Goal: Information Seeking & Learning: Learn about a topic

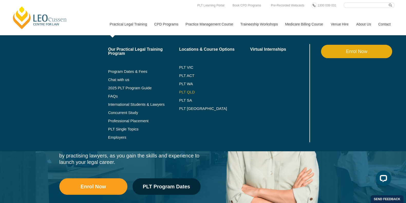
click at [190, 90] on link "PLT QLD" at bounding box center [214, 92] width 71 height 4
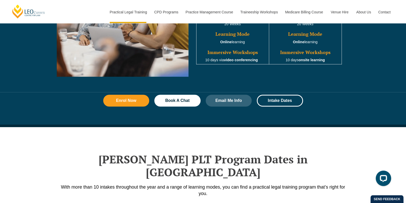
scroll to position [655, 0]
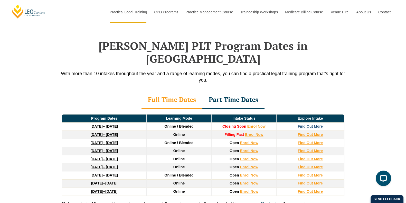
click at [314, 124] on strong "Find Out More" at bounding box center [309, 126] width 25 height 4
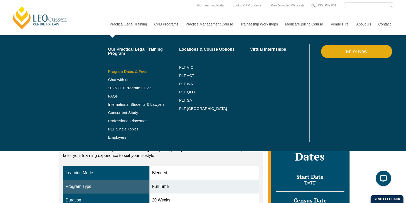
click at [139, 70] on link "Program Dates & Fees" at bounding box center [143, 71] width 71 height 4
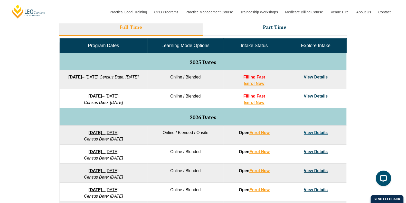
scroll to position [239, 0]
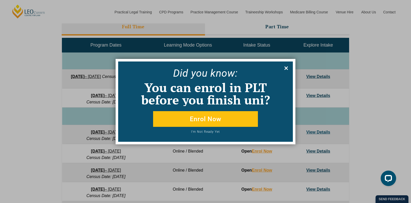
click at [284, 67] on icon at bounding box center [286, 68] width 6 height 6
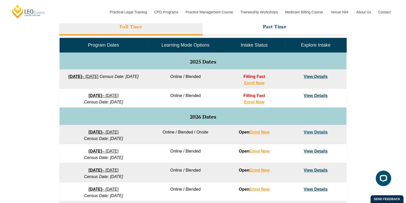
click at [239, 37] on div "Program Dates Learning Mode Options Intake Status Explore Intake 2025 Dates 22 …" at bounding box center [202, 157] width 287 height 240
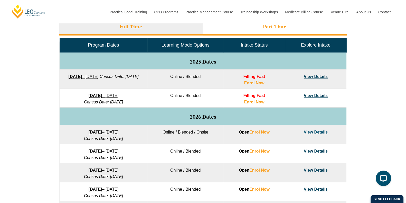
click at [245, 32] on li "Part Time" at bounding box center [275, 27] width 144 height 16
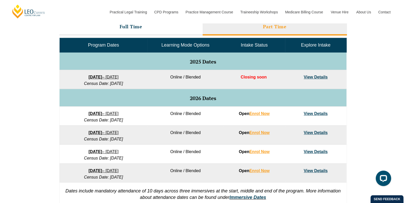
click at [45, 104] on div "VIC ACT WA QLD SA NSW PLT Program Dates in Victoria Full Time Part Time Program…" at bounding box center [203, 93] width 406 height 235
click at [25, 132] on div "VIC ACT WA QLD SA NSW PLT Program Dates in Victoria Full Time Part Time Program…" at bounding box center [203, 93] width 406 height 235
click at [381, 98] on div "VIC ACT WA QLD SA NSW PLT Program Dates in Victoria Full Time Part Time Program…" at bounding box center [203, 93] width 406 height 235
click at [372, 102] on div "VIC ACT WA QLD SA NSW PLT Program Dates in Victoria Full Time Part Time Program…" at bounding box center [203, 93] width 406 height 235
click at [119, 78] on link "8 September 2025 – 17 April 2026" at bounding box center [104, 77] width 30 height 4
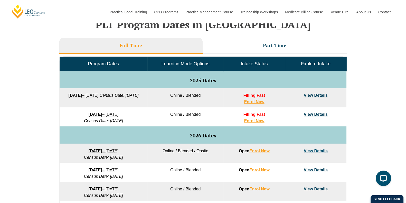
scroll to position [220, 0]
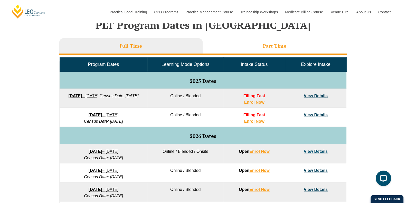
click at [269, 50] on li "Part Time" at bounding box center [275, 46] width 144 height 16
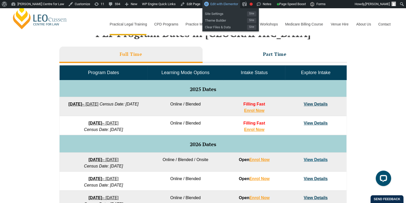
click at [216, 2] on span "Edit with Elementor" at bounding box center [224, 4] width 28 height 4
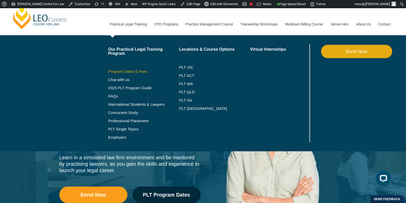
click at [147, 70] on link "Program Dates & Fees" at bounding box center [143, 71] width 71 height 4
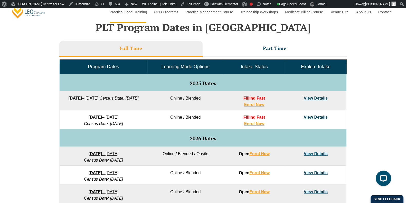
scroll to position [226, 0]
click at [245, 54] on li "Part Time" at bounding box center [275, 49] width 144 height 16
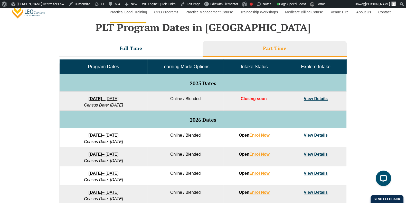
click at [311, 98] on link "View Details" at bounding box center [316, 98] width 24 height 4
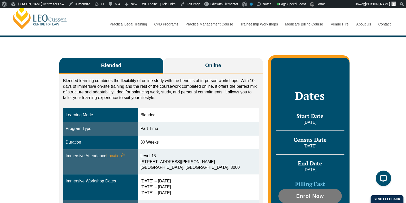
scroll to position [72, 0]
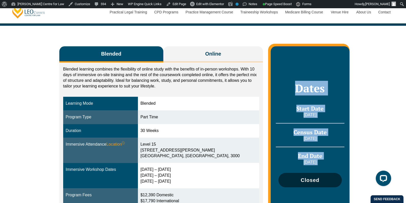
drag, startPoint x: 303, startPoint y: 175, endPoint x: 290, endPoint y: 168, distance: 14.5
click at [290, 168] on div "Blended Online Blended learning combines the flexibility of online study with t…" at bounding box center [203, 136] width 293 height 220
click at [290, 172] on link "Closed" at bounding box center [309, 179] width 63 height 14
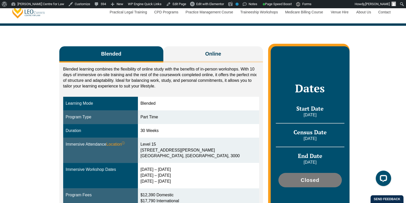
click at [277, 128] on h3 "Census Date" at bounding box center [310, 131] width 68 height 7
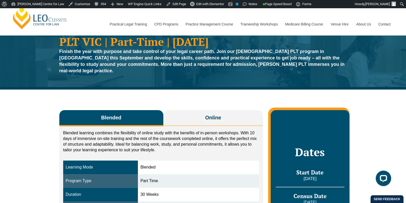
scroll to position [20, 0]
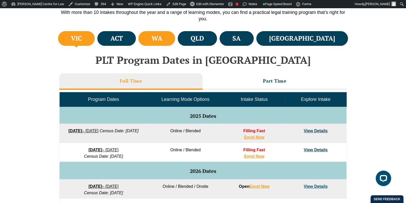
click at [162, 40] on h4 "WA" at bounding box center [156, 38] width 11 height 8
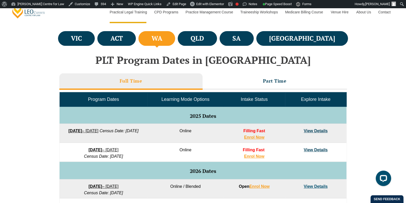
click at [319, 129] on link "View Details" at bounding box center [316, 130] width 24 height 4
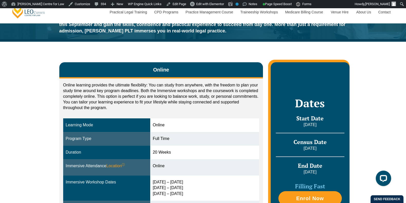
scroll to position [52, 0]
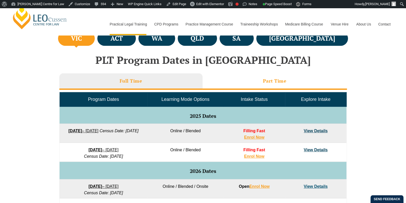
click at [252, 85] on li "Part Time" at bounding box center [275, 81] width 144 height 16
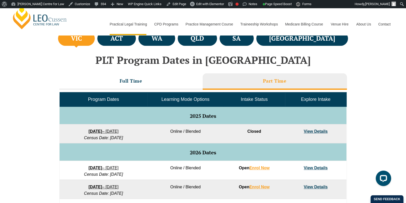
click at [313, 130] on link "View Details" at bounding box center [316, 131] width 24 height 4
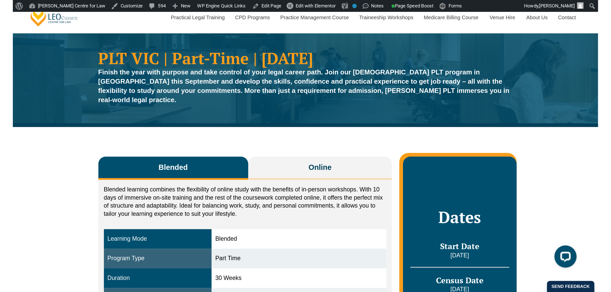
scroll to position [21, 0]
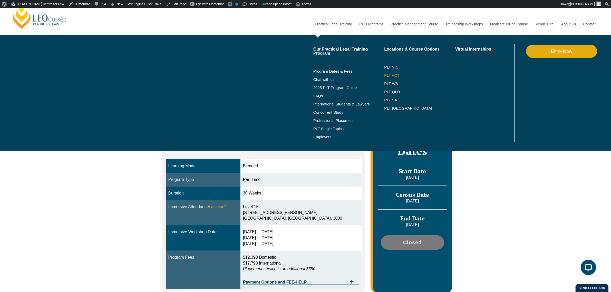
click at [392, 75] on link "PLT ACT" at bounding box center [419, 75] width 71 height 4
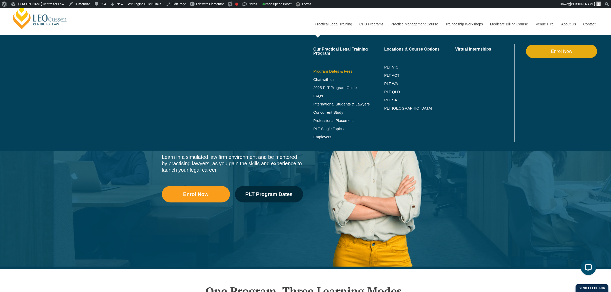
click at [351, 71] on link "Program Dates & Fees" at bounding box center [348, 71] width 71 height 4
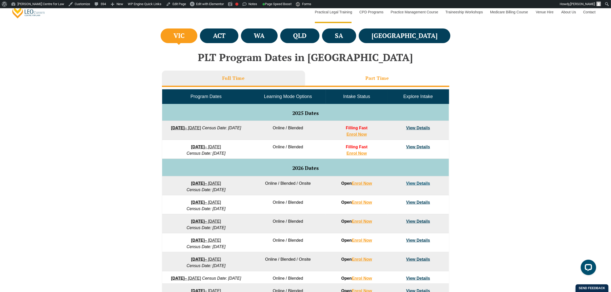
scroll to position [193, 0]
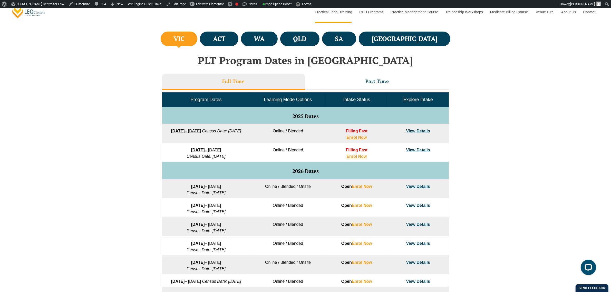
click at [362, 93] on td "Intake Status" at bounding box center [356, 100] width 61 height 14
click at [372, 82] on h3 "Part Time" at bounding box center [378, 81] width 24 height 6
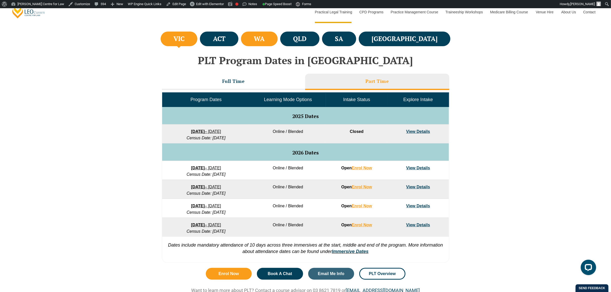
click at [265, 38] on h4 "WA" at bounding box center [259, 39] width 11 height 8
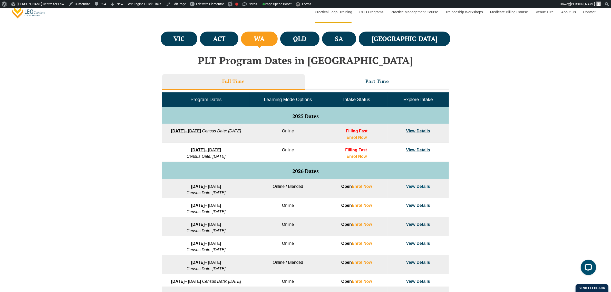
click at [361, 93] on td "Intake Status" at bounding box center [356, 100] width 61 height 14
click at [370, 83] on h3 "Part Time" at bounding box center [378, 81] width 24 height 6
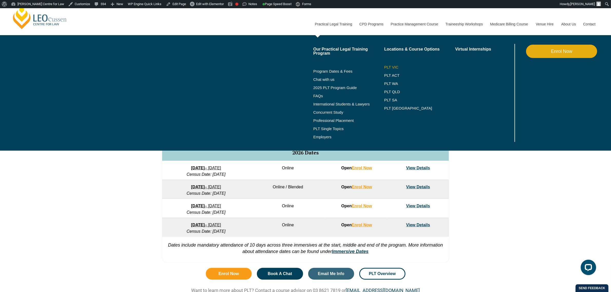
click at [387, 65] on link "PLT VIC" at bounding box center [419, 67] width 71 height 4
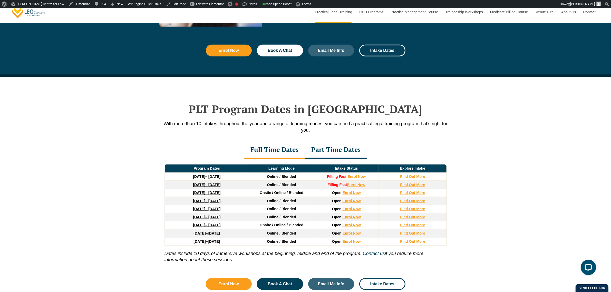
scroll to position [642, 0]
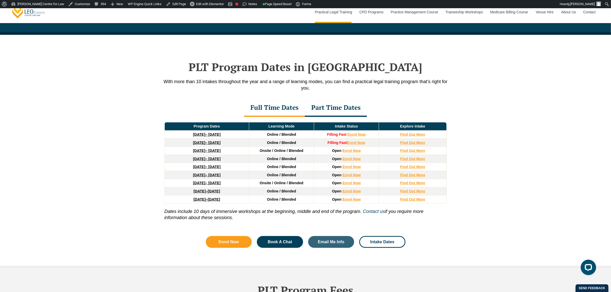
click at [339, 110] on div "Part Time Dates" at bounding box center [336, 108] width 62 height 18
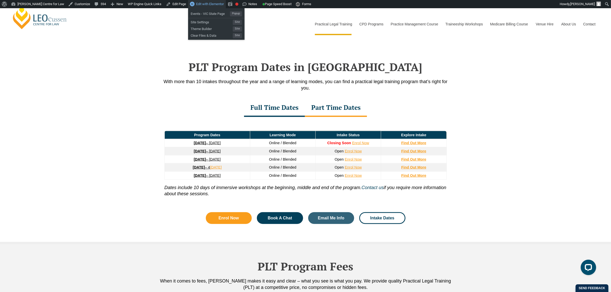
click at [201, 4] on span "Edit with Elementor" at bounding box center [210, 4] width 28 height 4
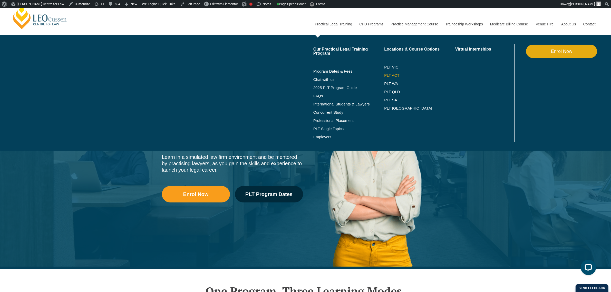
click at [391, 76] on link "PLT ACT" at bounding box center [419, 75] width 71 height 4
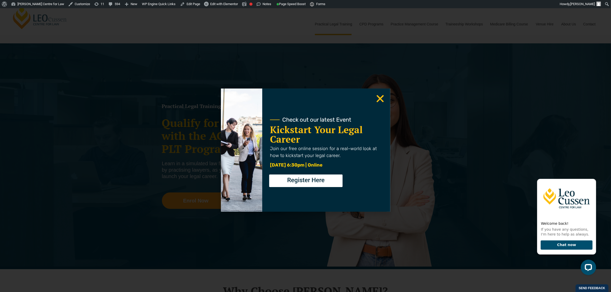
click at [377, 99] on icon "Close" at bounding box center [380, 99] width 10 height 10
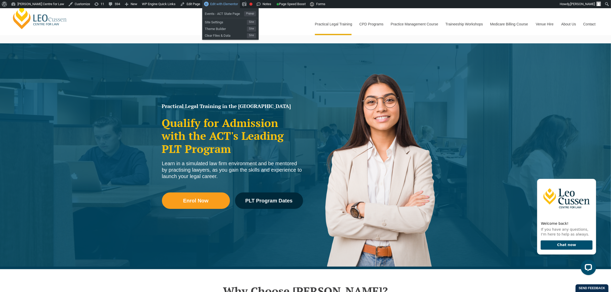
click at [215, 5] on span "Edit with Elementor" at bounding box center [224, 4] width 28 height 4
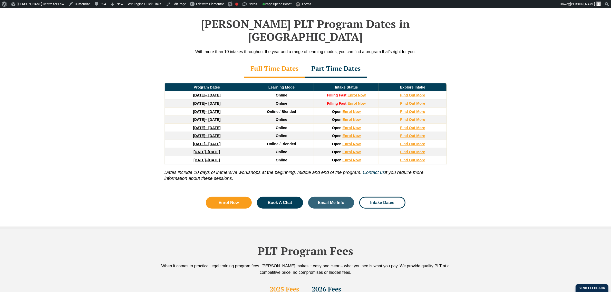
click at [337, 60] on div "Part Time Dates" at bounding box center [336, 69] width 62 height 18
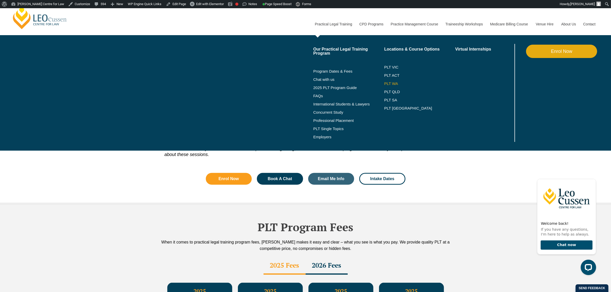
click at [389, 82] on link "PLT WA" at bounding box center [413, 84] width 58 height 4
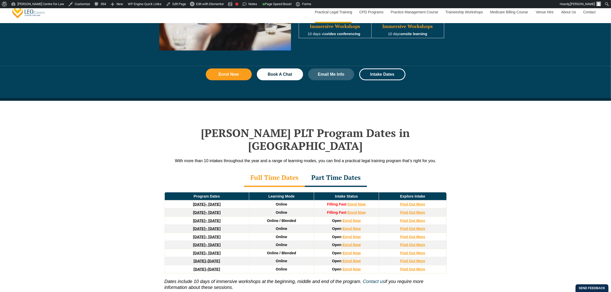
scroll to position [578, 0]
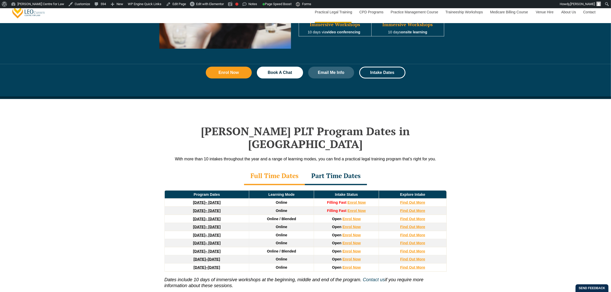
click at [346, 167] on div "Part Time Dates" at bounding box center [336, 176] width 62 height 18
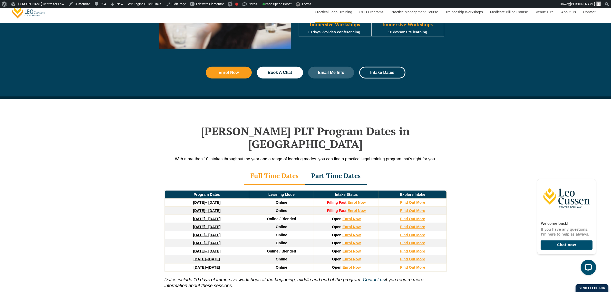
scroll to position [0, 0]
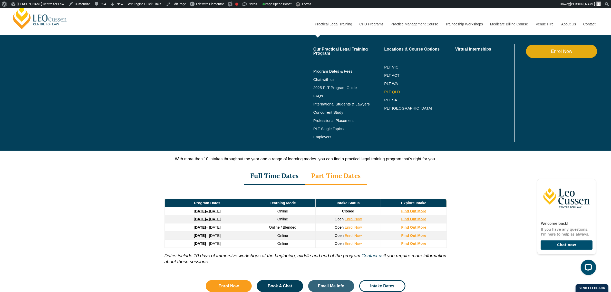
click at [391, 91] on link "PLT QLD" at bounding box center [419, 92] width 71 height 4
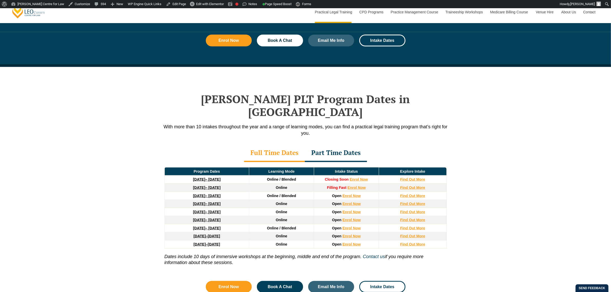
click at [320, 144] on div "Part Time Dates" at bounding box center [336, 153] width 62 height 18
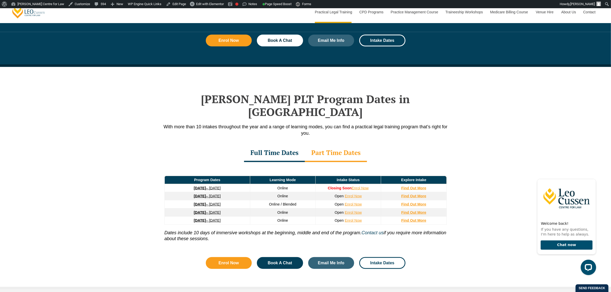
click at [124, 135] on div "Leo Cussen’s PLT Program Dates in Queensland With more than 10 intakes througho…" at bounding box center [305, 178] width 611 height 223
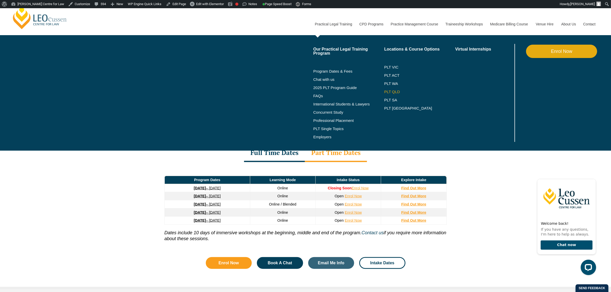
click at [391, 91] on link "PLT QLD" at bounding box center [419, 92] width 71 height 4
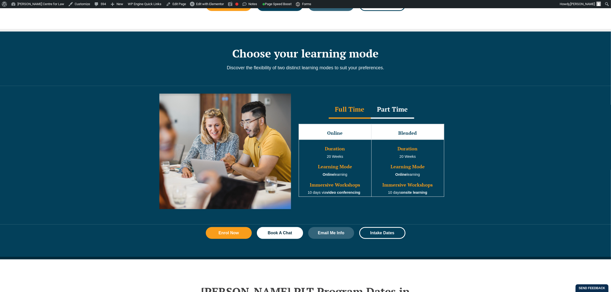
scroll to position [674, 0]
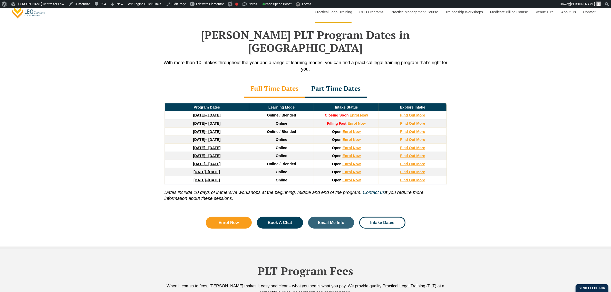
click at [316, 80] on div "Part Time Dates" at bounding box center [336, 89] width 62 height 18
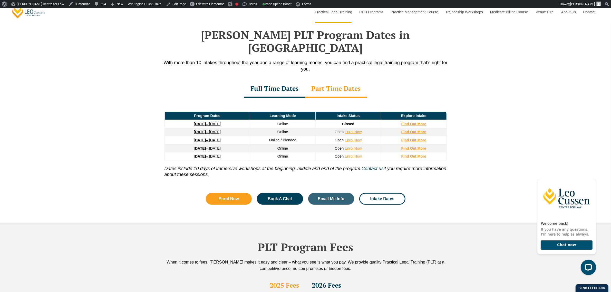
scroll to position [0, 0]
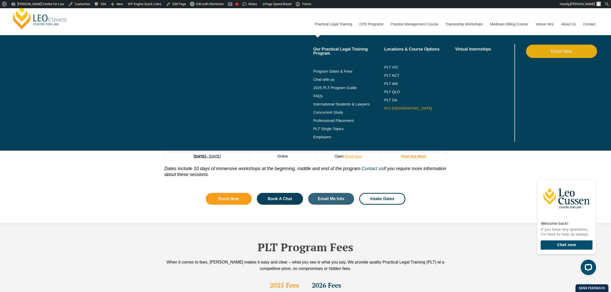
click at [395, 106] on link "PLT [GEOGRAPHIC_DATA]" at bounding box center [419, 108] width 71 height 4
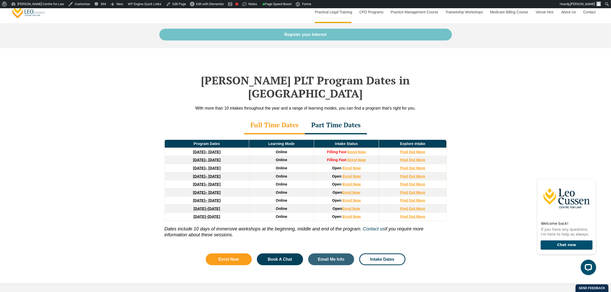
scroll to position [738, 0]
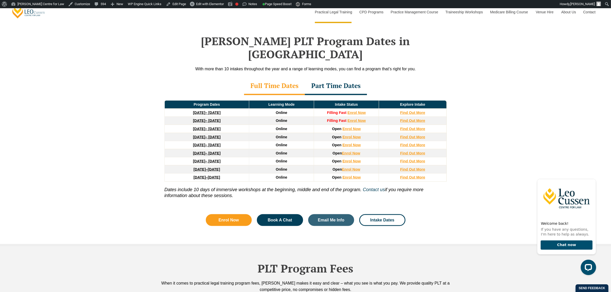
click at [352, 78] on div "Part Time Dates" at bounding box center [336, 86] width 62 height 18
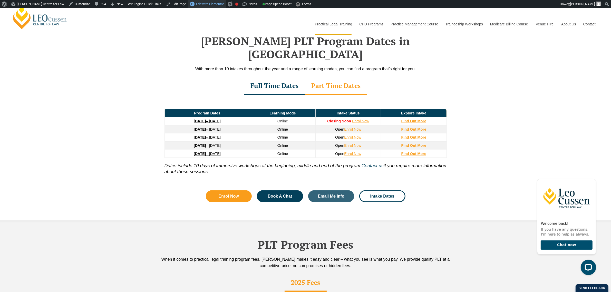
click at [201, 5] on span "Edit with Elementor" at bounding box center [210, 4] width 28 height 4
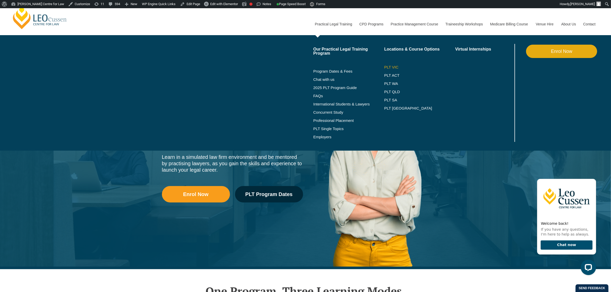
click at [396, 68] on link "PLT VIC" at bounding box center [419, 67] width 71 height 4
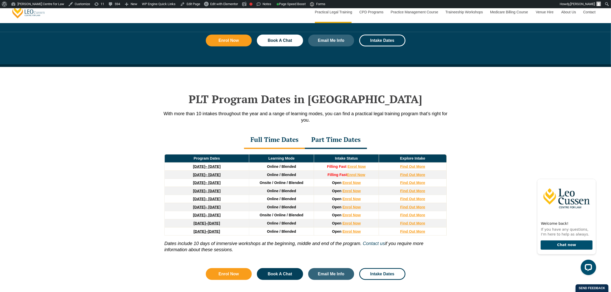
click at [352, 139] on div "Part Time Dates" at bounding box center [336, 140] width 62 height 18
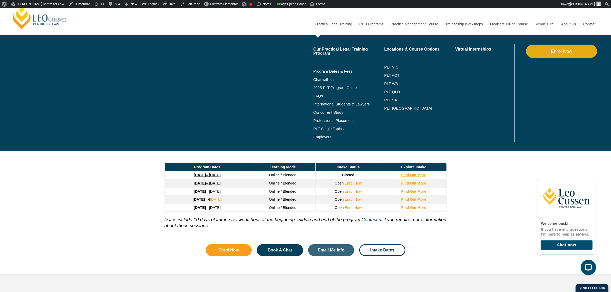
click at [388, 71] on li "PLT ACT" at bounding box center [419, 75] width 71 height 8
click at [388, 73] on li "PLT ACT" at bounding box center [419, 75] width 71 height 8
click at [388, 74] on link "PLT ACT" at bounding box center [419, 75] width 71 height 4
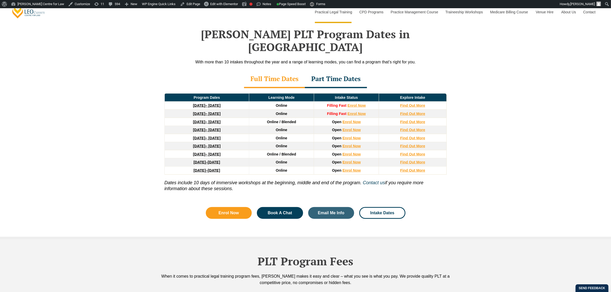
scroll to position [674, 0]
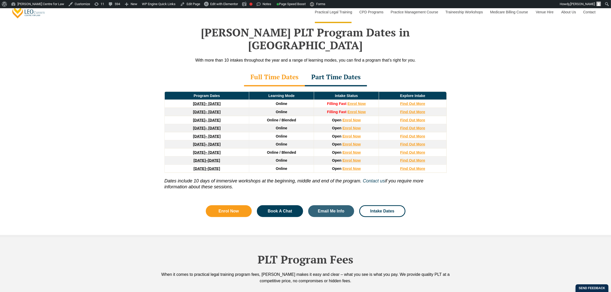
click at [362, 69] on div "Part Time Dates" at bounding box center [336, 78] width 62 height 18
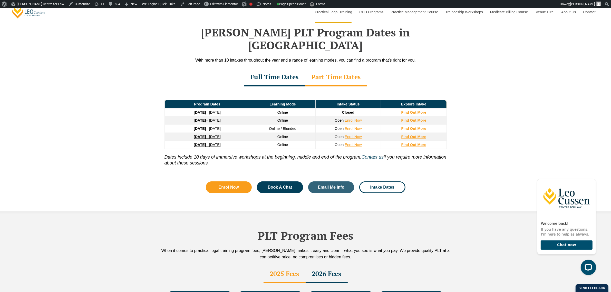
scroll to position [0, 0]
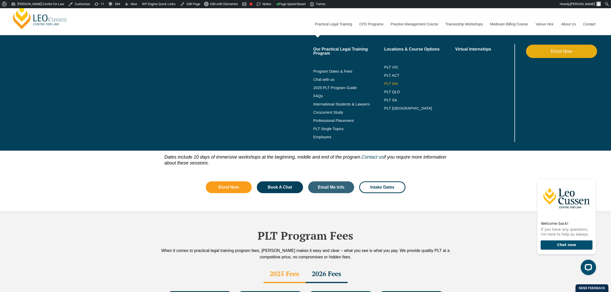
click at [390, 83] on link "PLT WA" at bounding box center [413, 84] width 58 height 4
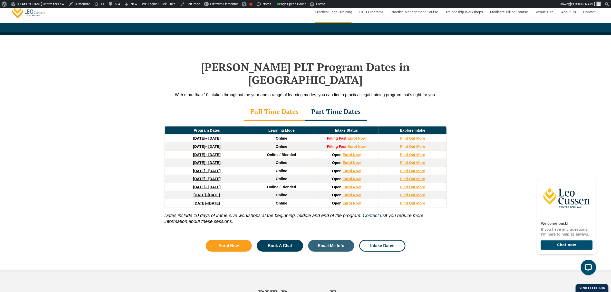
click at [354, 105] on div "Part Time Dates" at bounding box center [336, 112] width 62 height 18
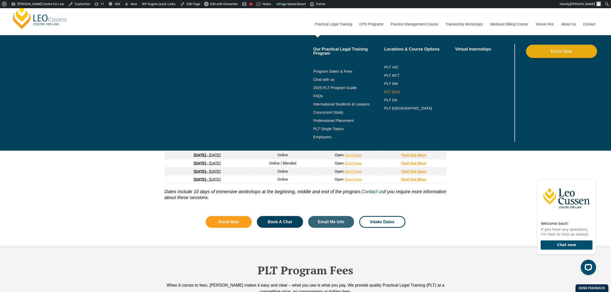
click at [393, 91] on link "PLT QLD" at bounding box center [419, 92] width 71 height 4
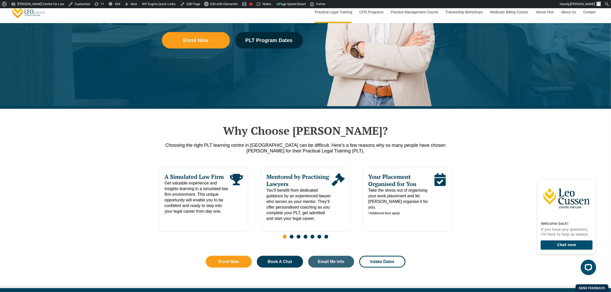
click at [474, 120] on div "Why Choose Leo Cussen? Choosing the right PLT learning centre in Queensland can…" at bounding box center [305, 198] width 611 height 179
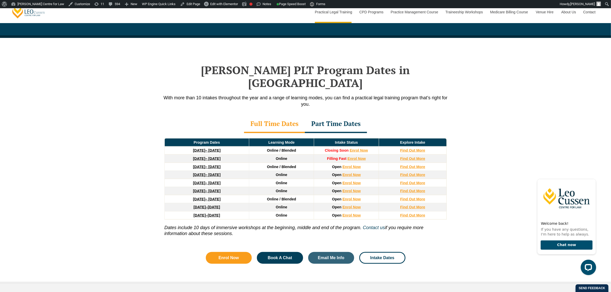
scroll to position [642, 0]
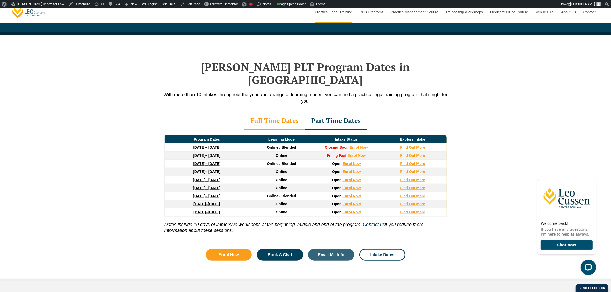
click at [353, 112] on div "Part Time Dates" at bounding box center [336, 121] width 62 height 18
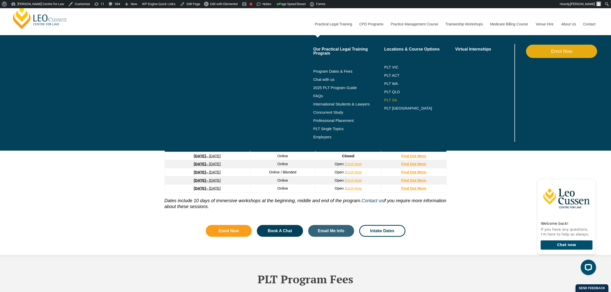
click at [392, 99] on link "PLT SA" at bounding box center [419, 100] width 71 height 4
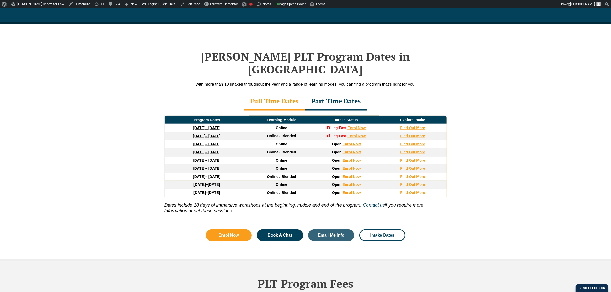
scroll to position [682, 0]
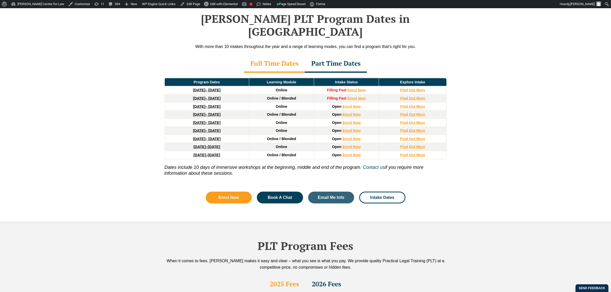
click at [339, 55] on div "Part Time Dates" at bounding box center [336, 64] width 62 height 18
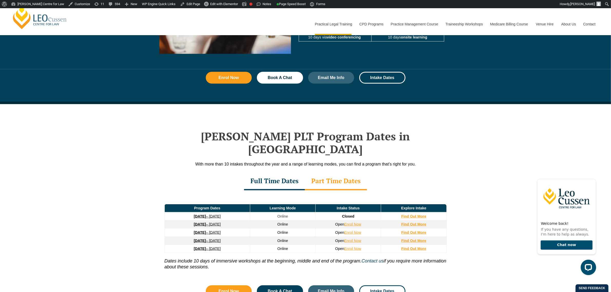
scroll to position [522, 0]
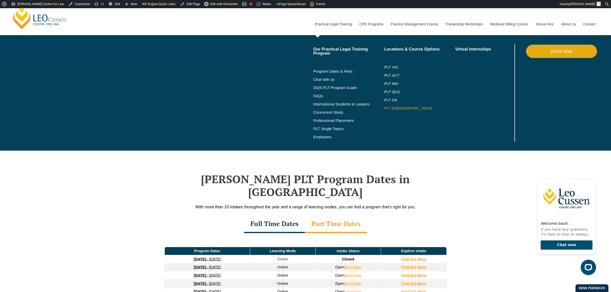
click at [388, 108] on link "PLT [GEOGRAPHIC_DATA]" at bounding box center [419, 108] width 71 height 4
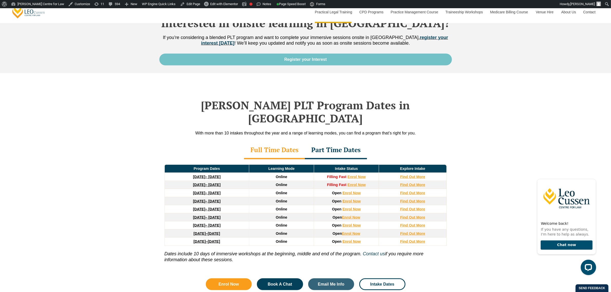
click at [347, 141] on div "Part Time Dates" at bounding box center [336, 150] width 62 height 18
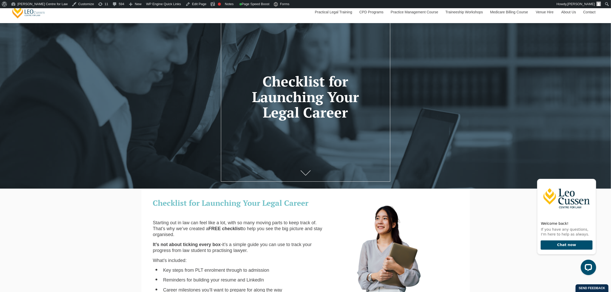
scroll to position [53, 0]
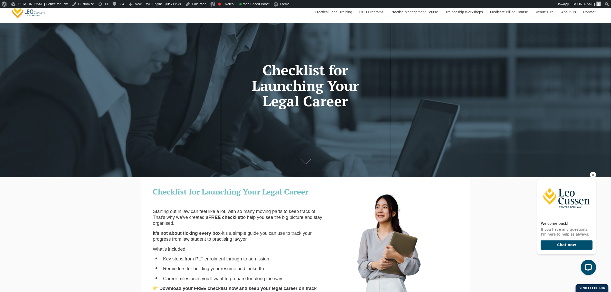
click at [595, 174] on icon "Hide greeting" at bounding box center [593, 174] width 6 height 6
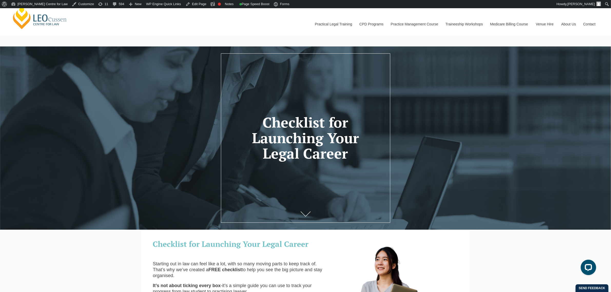
scroll to position [0, 0]
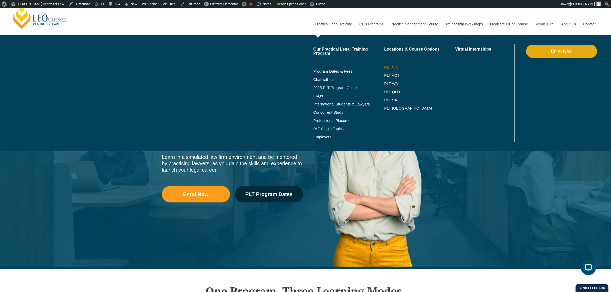
click at [389, 65] on link "PLT VIC" at bounding box center [419, 67] width 71 height 4
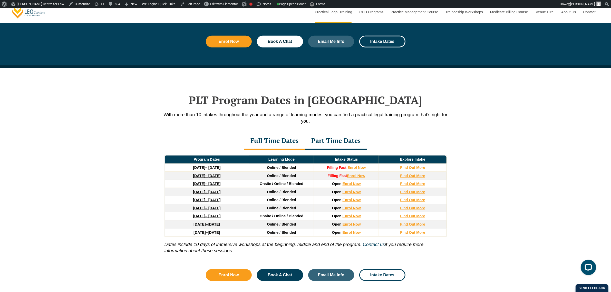
scroll to position [610, 0]
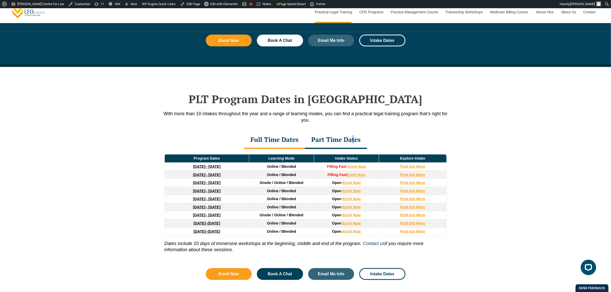
click at [353, 144] on div "Part Time Dates" at bounding box center [336, 140] width 62 height 18
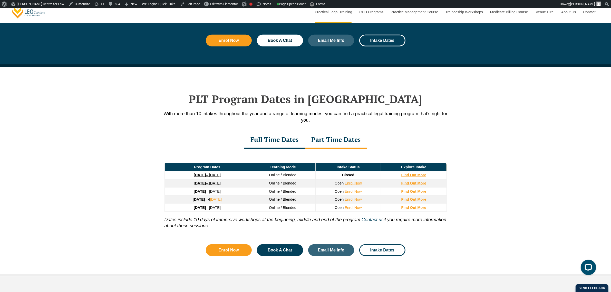
click at [281, 143] on div "Full Time Dates" at bounding box center [274, 140] width 61 height 18
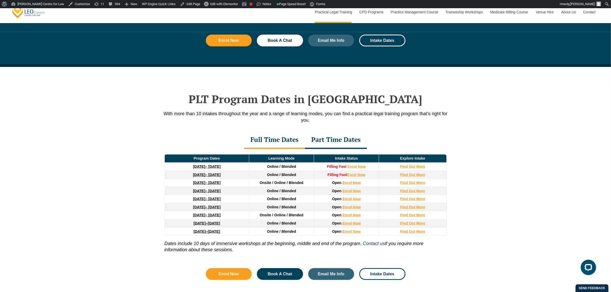
click at [119, 146] on div "PLT Program Dates in [GEOGRAPHIC_DATA] With more than 10 intakes throughout the…" at bounding box center [305, 184] width 611 height 234
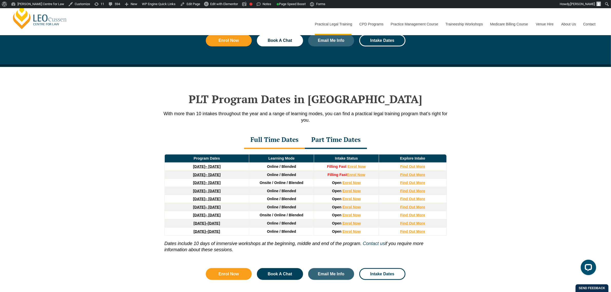
click at [349, 146] on div "Part Time Dates" at bounding box center [336, 140] width 62 height 18
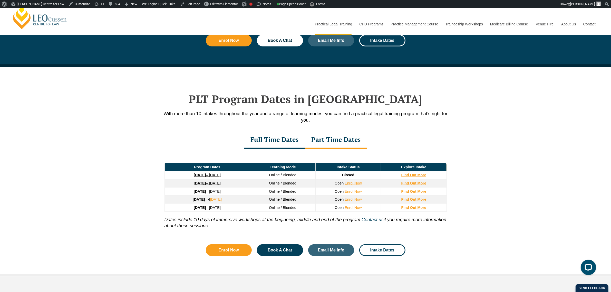
click at [45, 72] on div "PLT Program Dates in [GEOGRAPHIC_DATA] With more than 10 intakes throughout the…" at bounding box center [305, 172] width 611 height 210
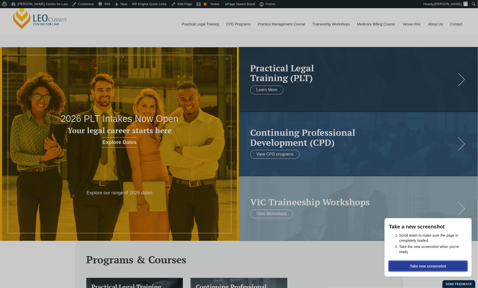
click at [430, 268] on button "Take new screenshot" at bounding box center [428, 266] width 79 height 10
